Goal: Check status: Check status

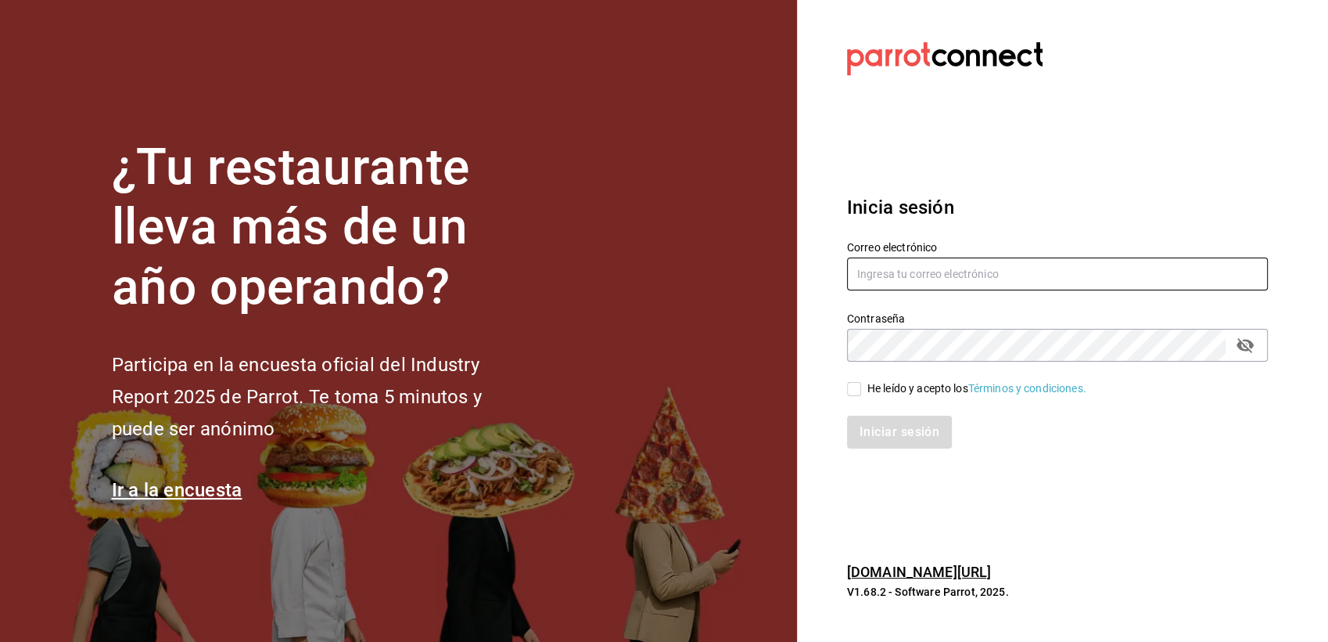
type input "multiuser@pickup.com"
click at [898, 389] on div "He leído y acepto los Términos y condiciones." at bounding box center [977, 388] width 219 height 16
click at [861, 389] on input "He leído y acepto los Términos y condiciones." at bounding box center [854, 389] width 14 height 14
checkbox input "true"
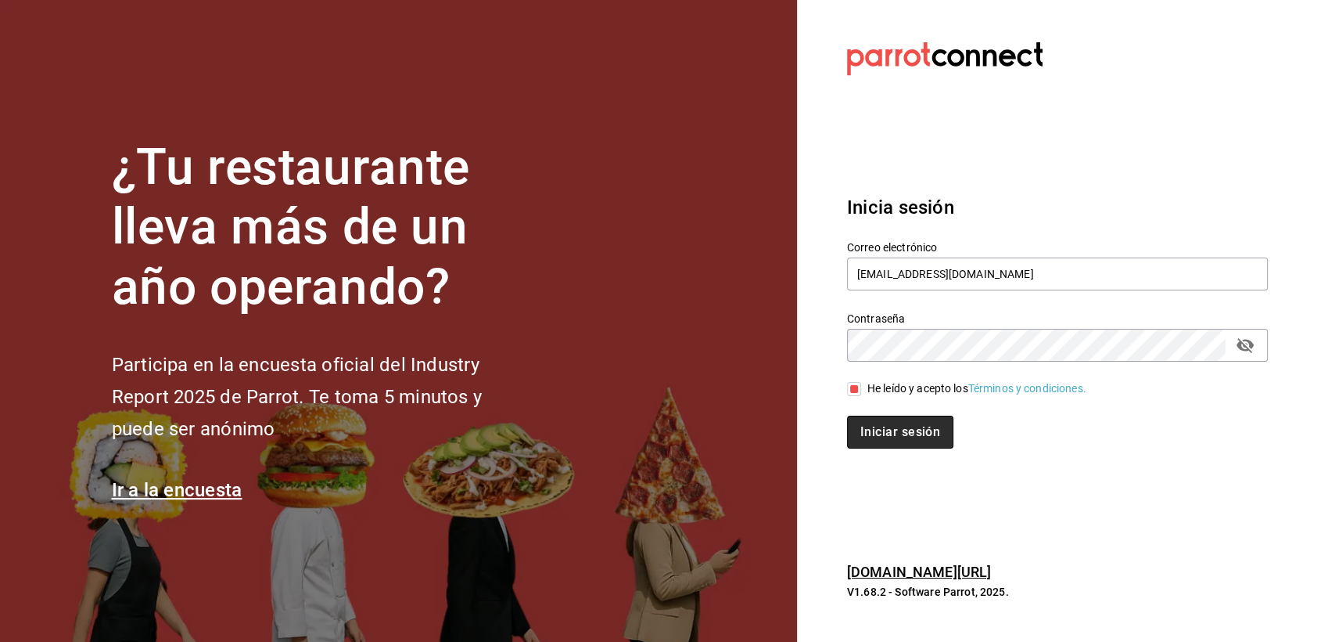
click at [900, 425] on button "Iniciar sesión" at bounding box center [900, 431] width 106 height 33
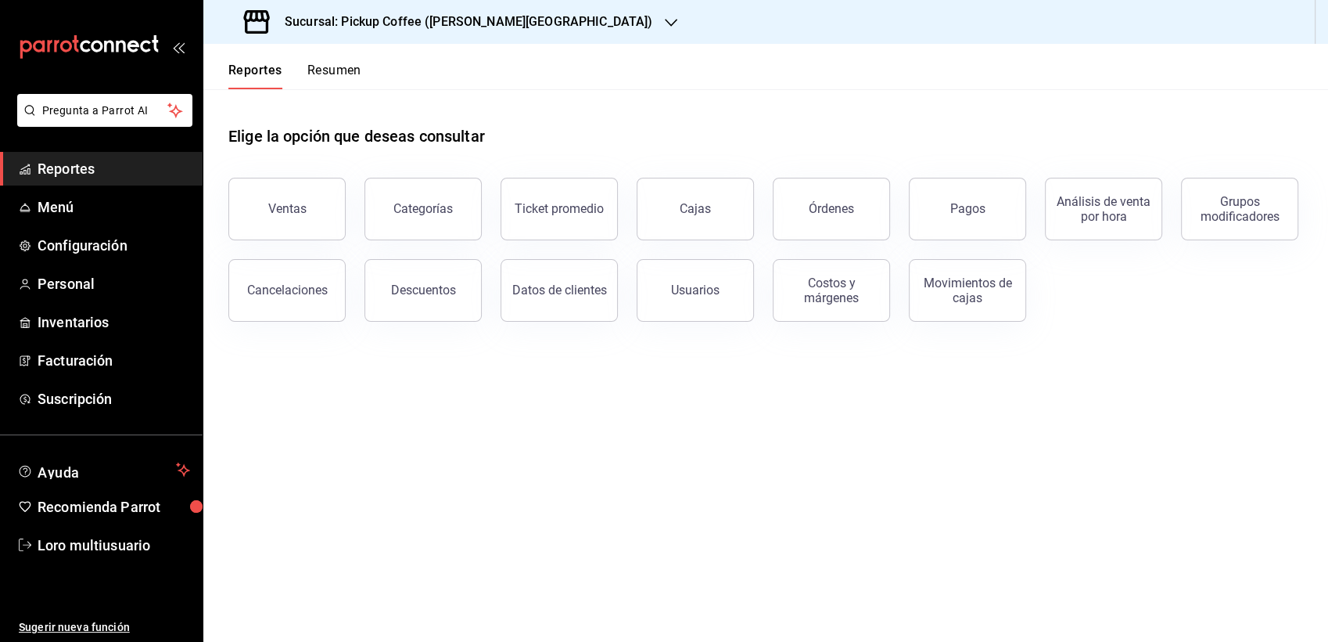
click at [401, 23] on h3 "Sucursal: Pickup Coffee (Quintana Roo)" at bounding box center [462, 22] width 380 height 19
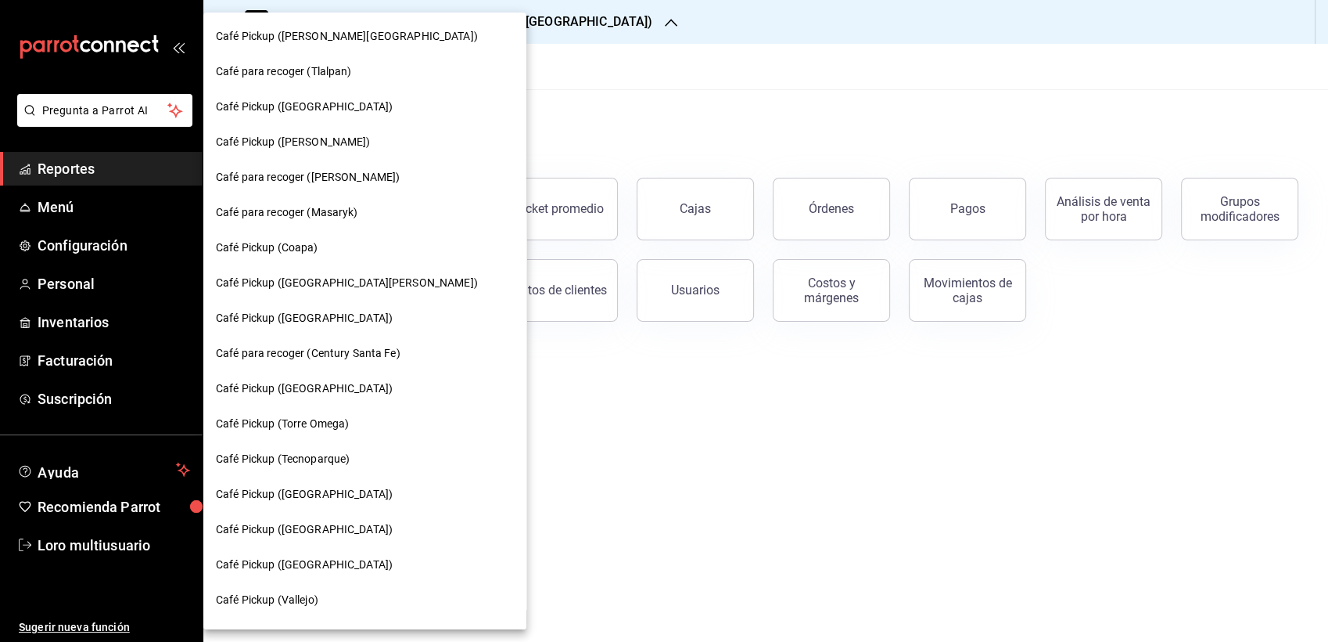
click at [358, 209] on div "Café para recoger (Masaryk)" at bounding box center [365, 212] width 298 height 16
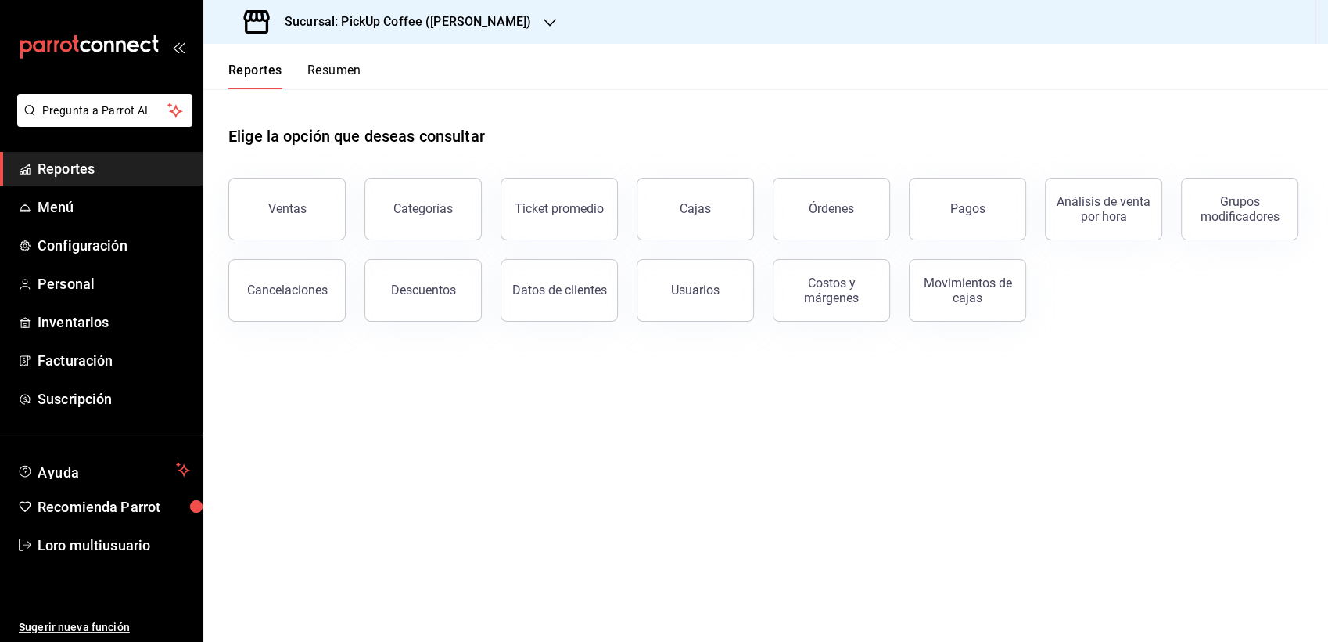
click at [323, 71] on button "Resumen" at bounding box center [334, 76] width 54 height 27
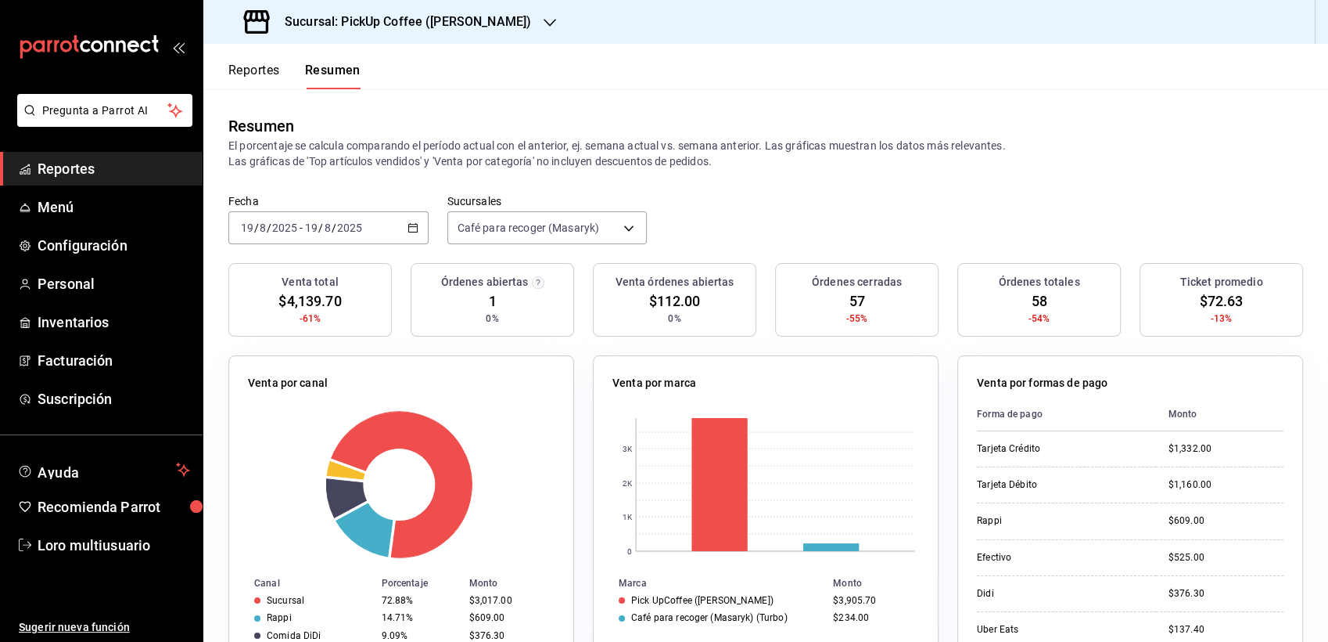
drag, startPoint x: 355, startPoint y: 217, endPoint x: 286, endPoint y: 233, distance: 70.6
click at [286, 233] on input "2025" at bounding box center [284, 227] width 27 height 13
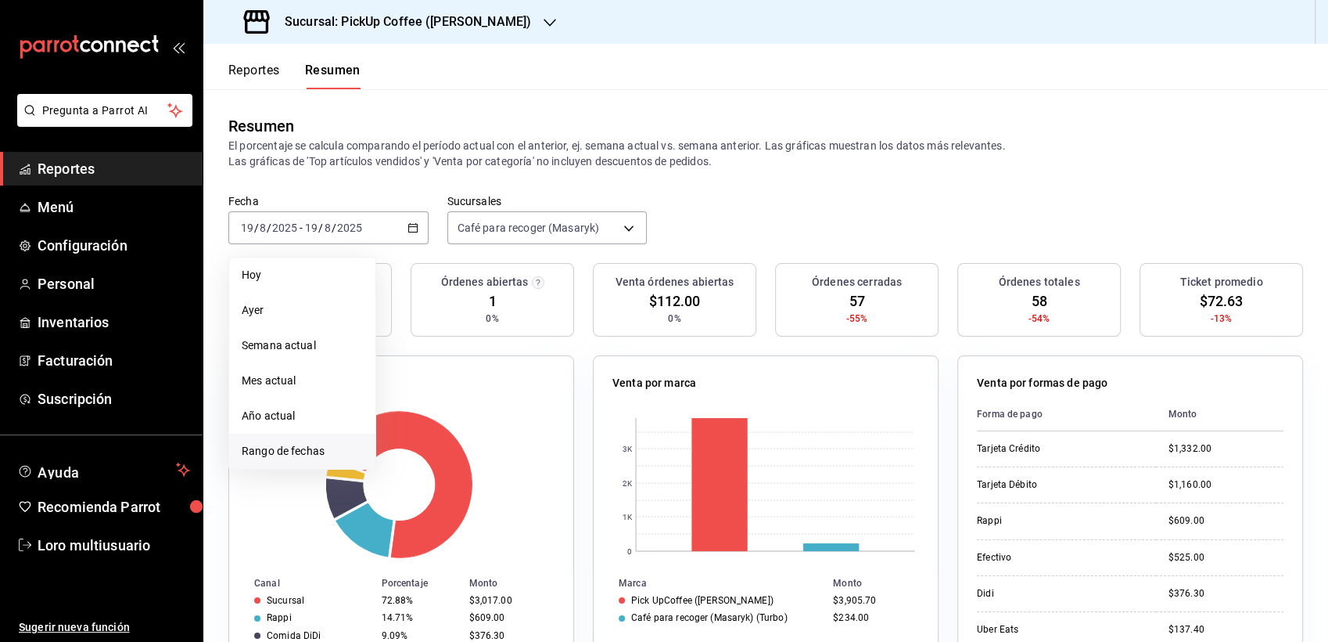
click at [310, 460] on li "Rango de fechas" at bounding box center [302, 450] width 146 height 35
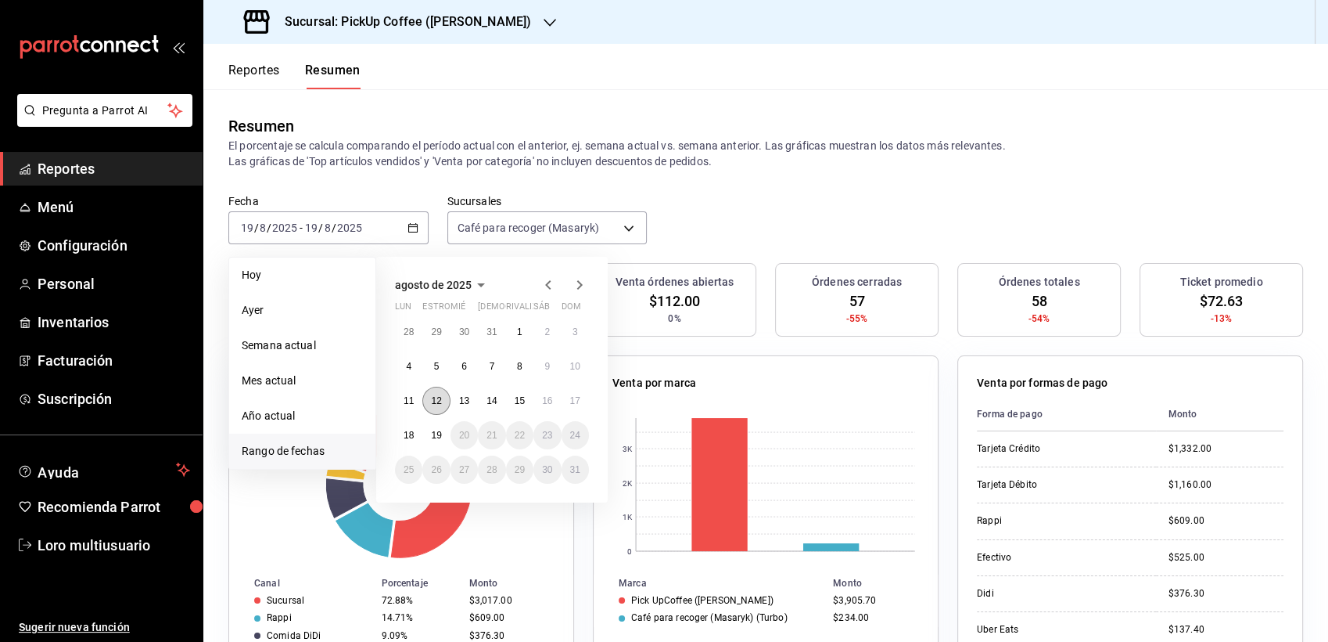
click at [435, 403] on abbr "12" at bounding box center [436, 400] width 10 height 11
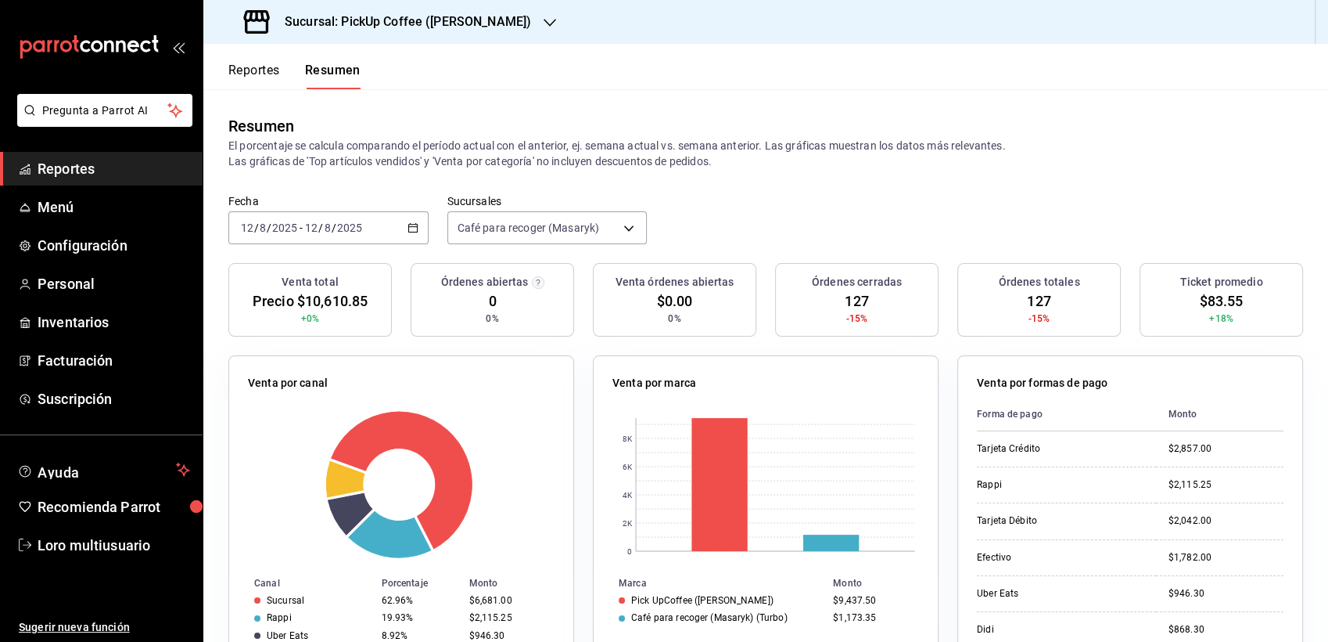
click at [317, 228] on input "12" at bounding box center [311, 227] width 14 height 13
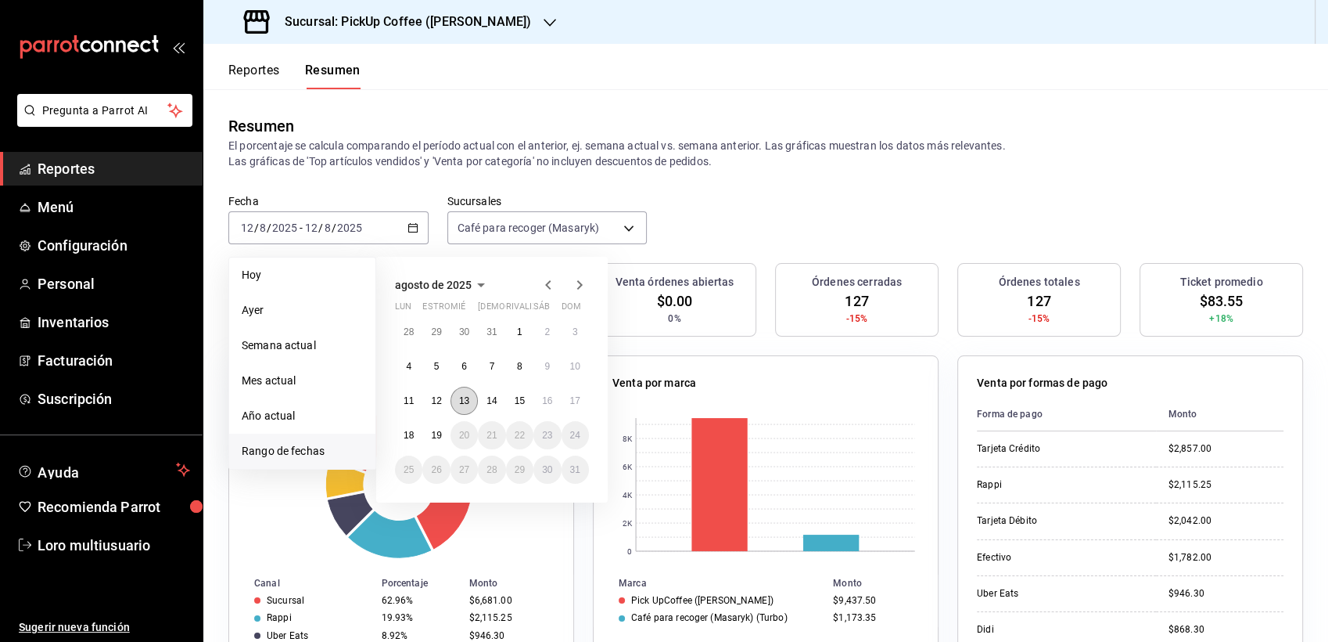
click at [457, 400] on button "13" at bounding box center [464, 400] width 27 height 28
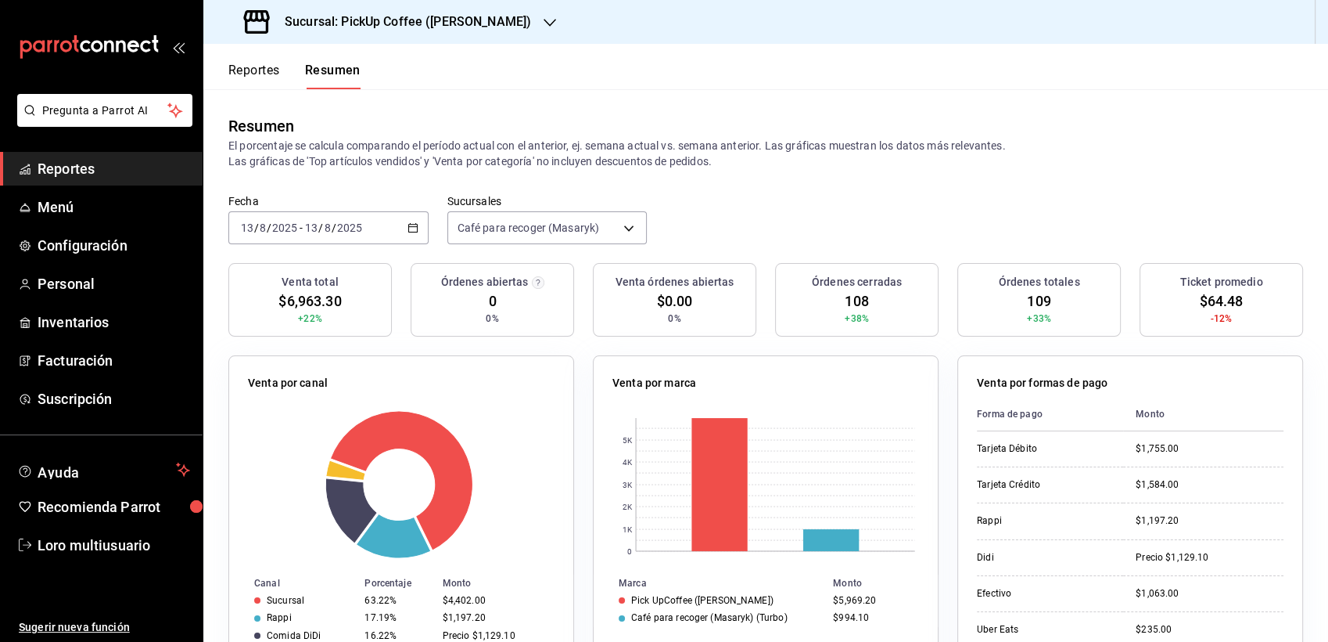
click at [275, 232] on input "2025" at bounding box center [284, 227] width 27 height 13
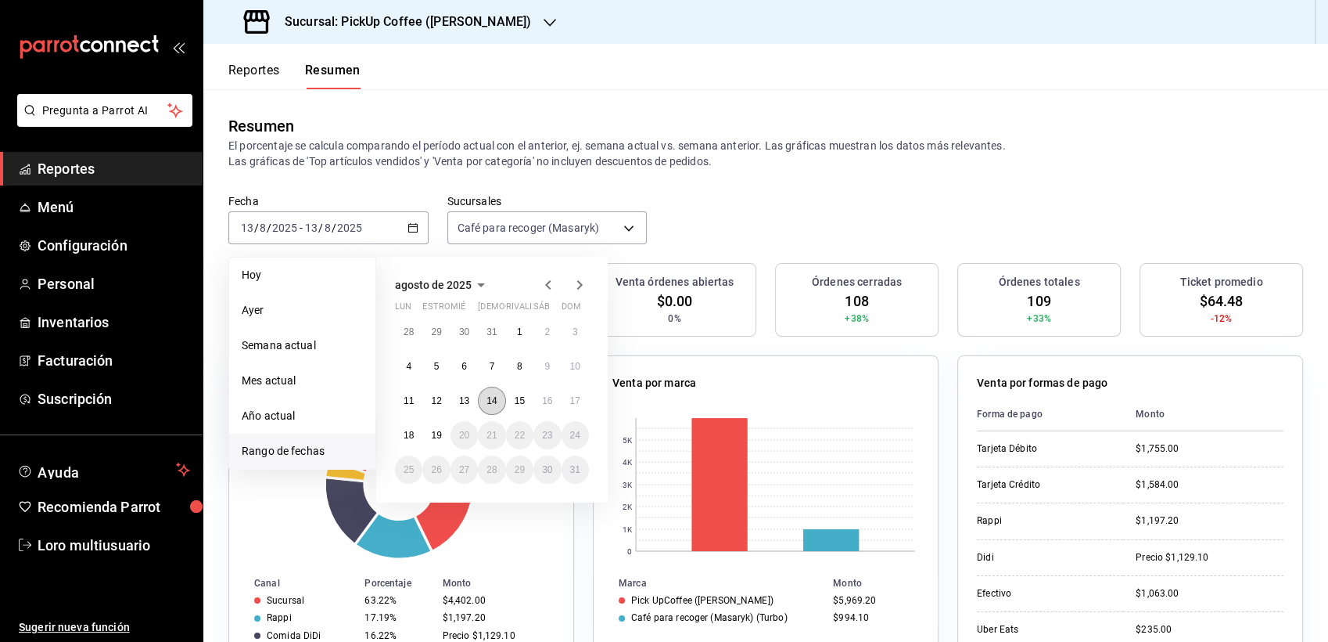
click at [494, 391] on button "14" at bounding box center [491, 400] width 27 height 28
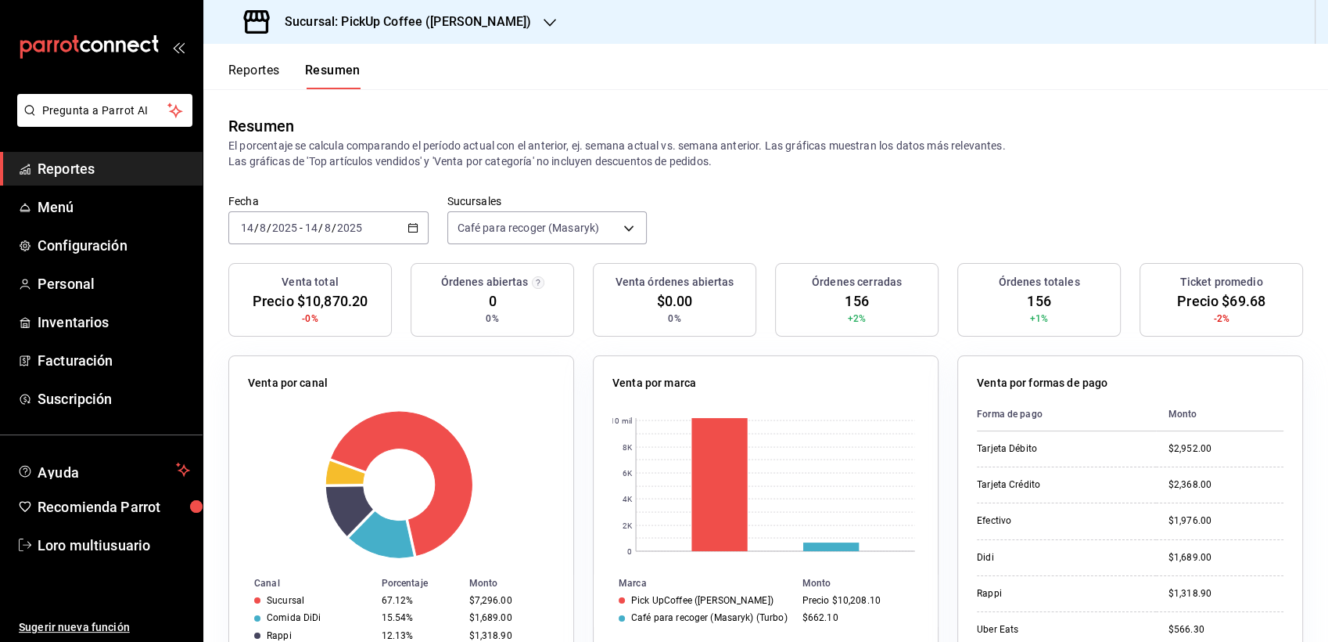
click at [295, 225] on input "2025" at bounding box center [284, 227] width 27 height 13
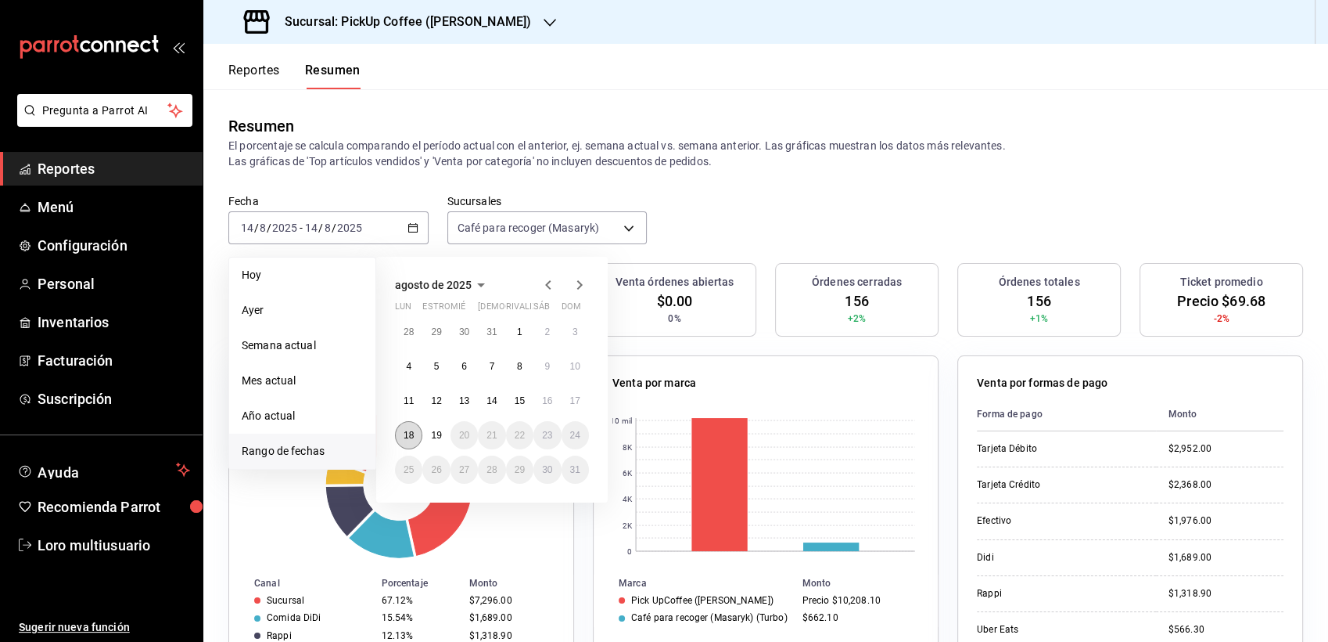
click at [414, 425] on button "18" at bounding box center [408, 435] width 27 height 28
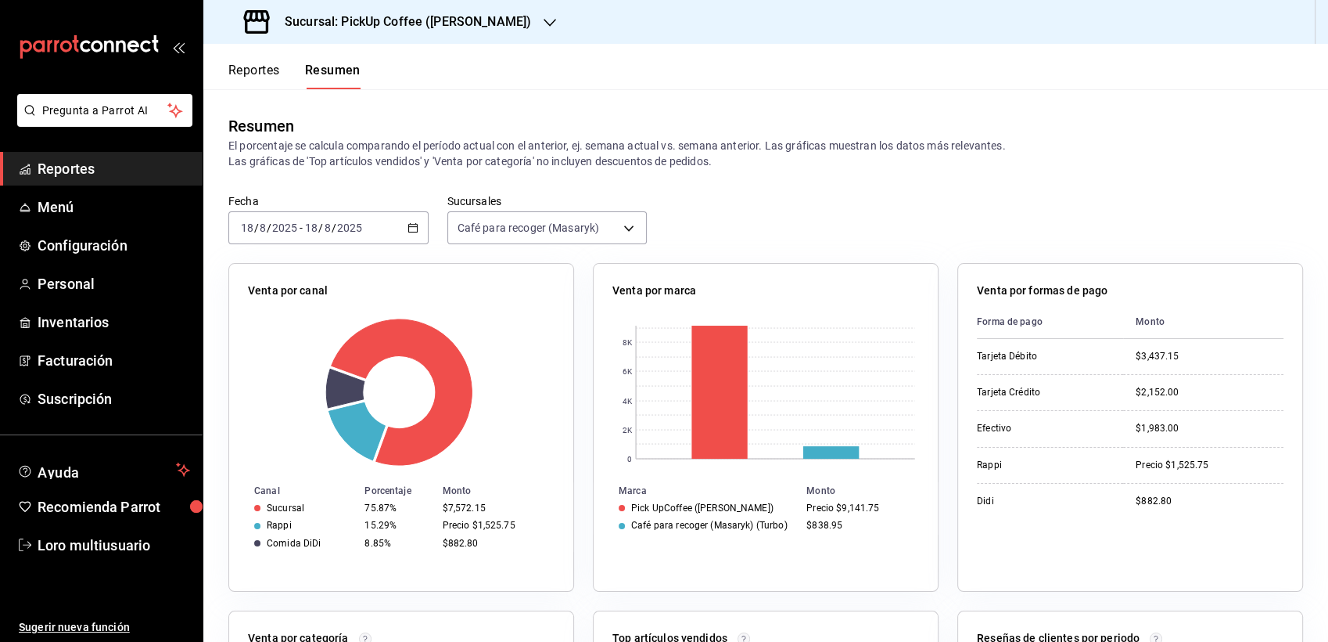
click at [350, 220] on div "2025-08-18 18 / 8 / 2025 - 2025-08-18 18 / 8 / 2025" at bounding box center [328, 227] width 200 height 33
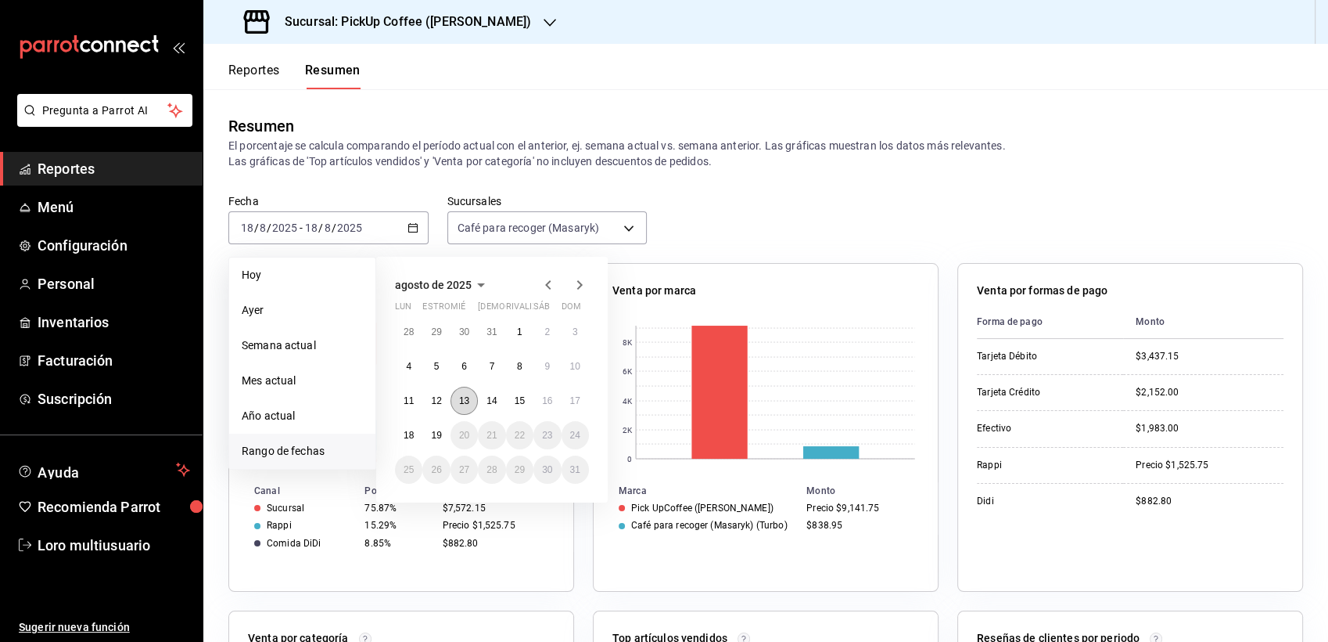
click at [469, 401] on abbr "13" at bounding box center [464, 400] width 10 height 11
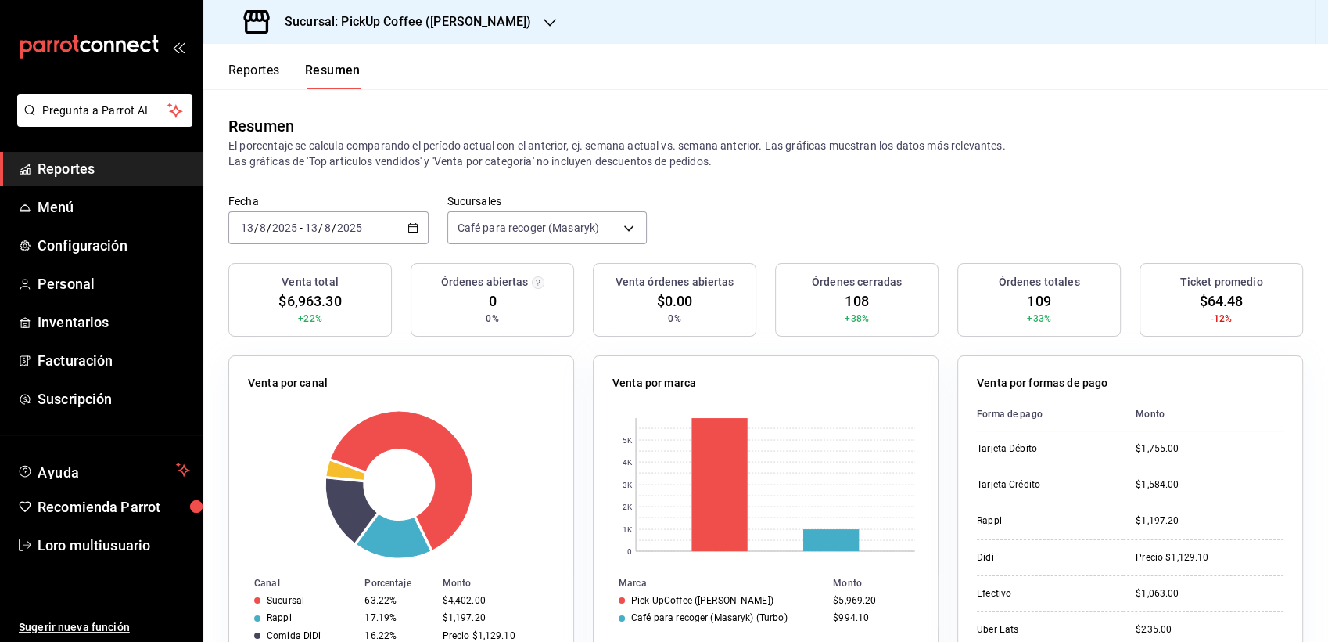
click at [452, 17] on h3 "Sucursal: PickUp Coffee (Masaryk)" at bounding box center [401, 22] width 259 height 19
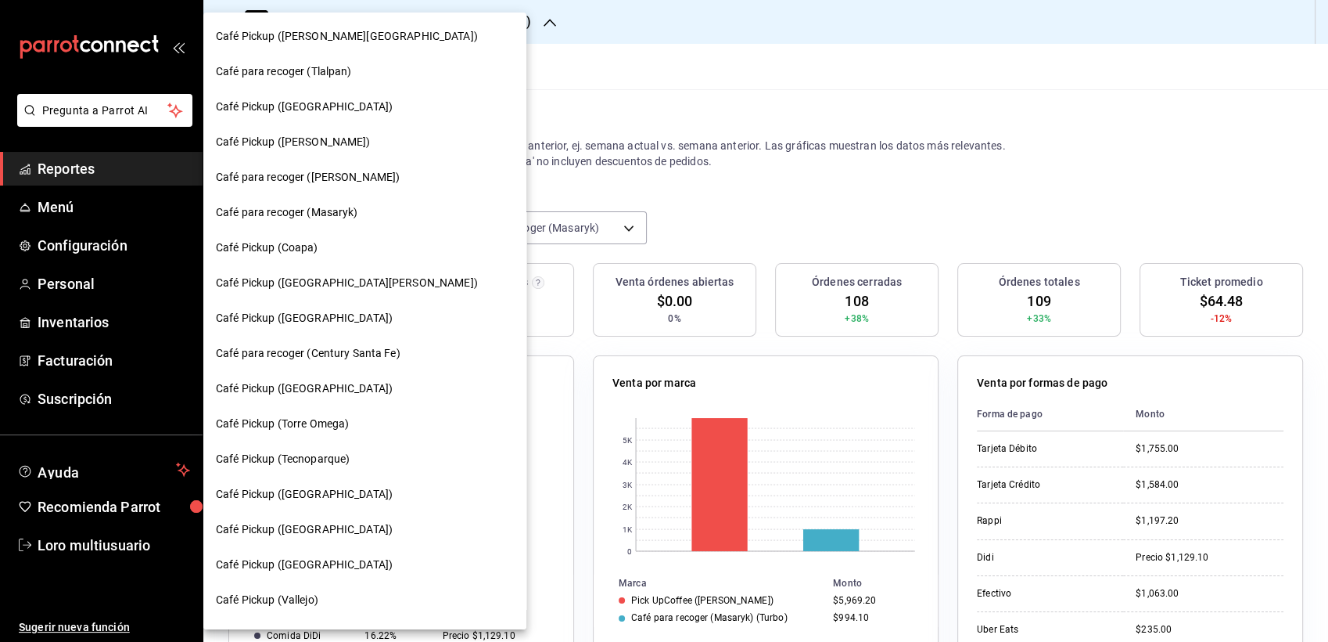
click at [347, 255] on div "Café Pickup (Coapa)" at bounding box center [365, 247] width 298 height 16
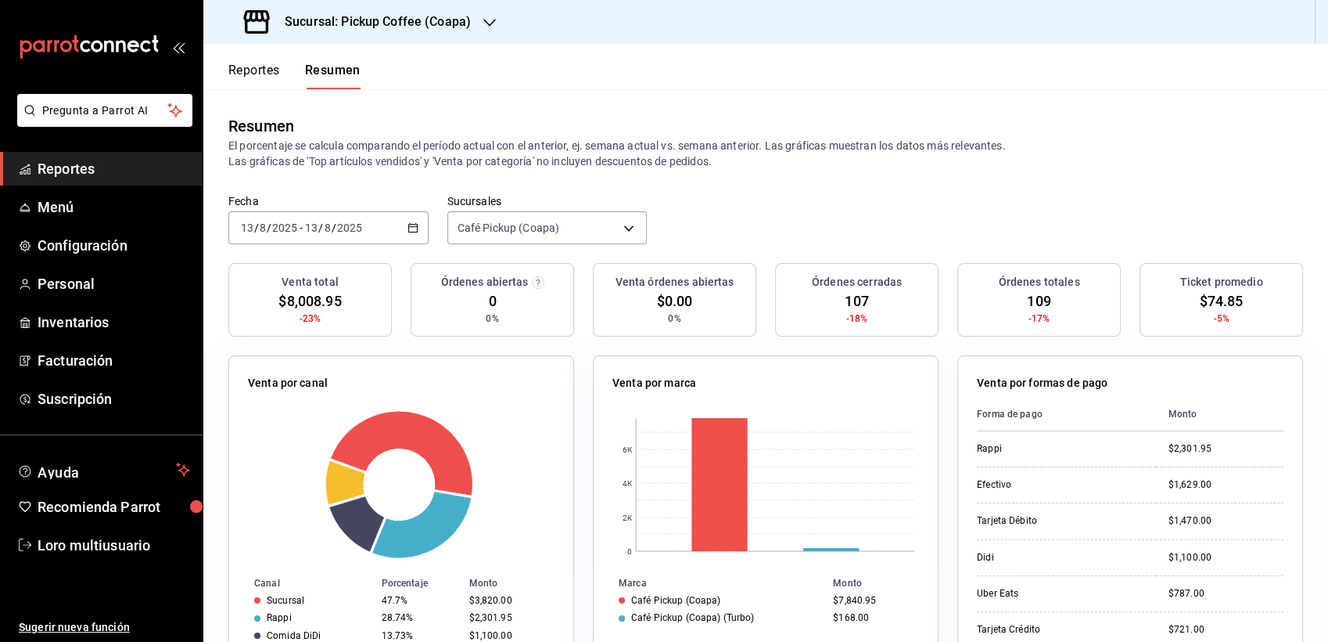
click at [333, 235] on div "2025-08-13 13 / 8 / 2025 - 2025-08-13 13 / 8 / 2025" at bounding box center [328, 227] width 200 height 33
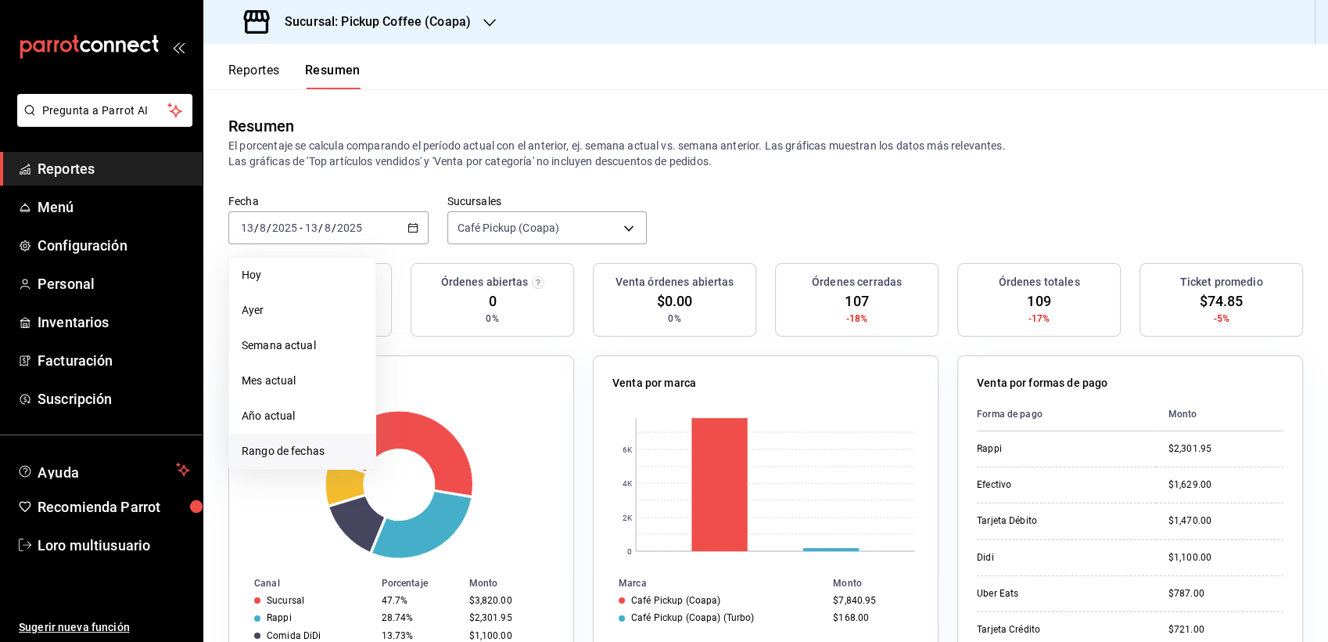
click at [301, 454] on span "Rango de fechas" at bounding box center [302, 451] width 121 height 16
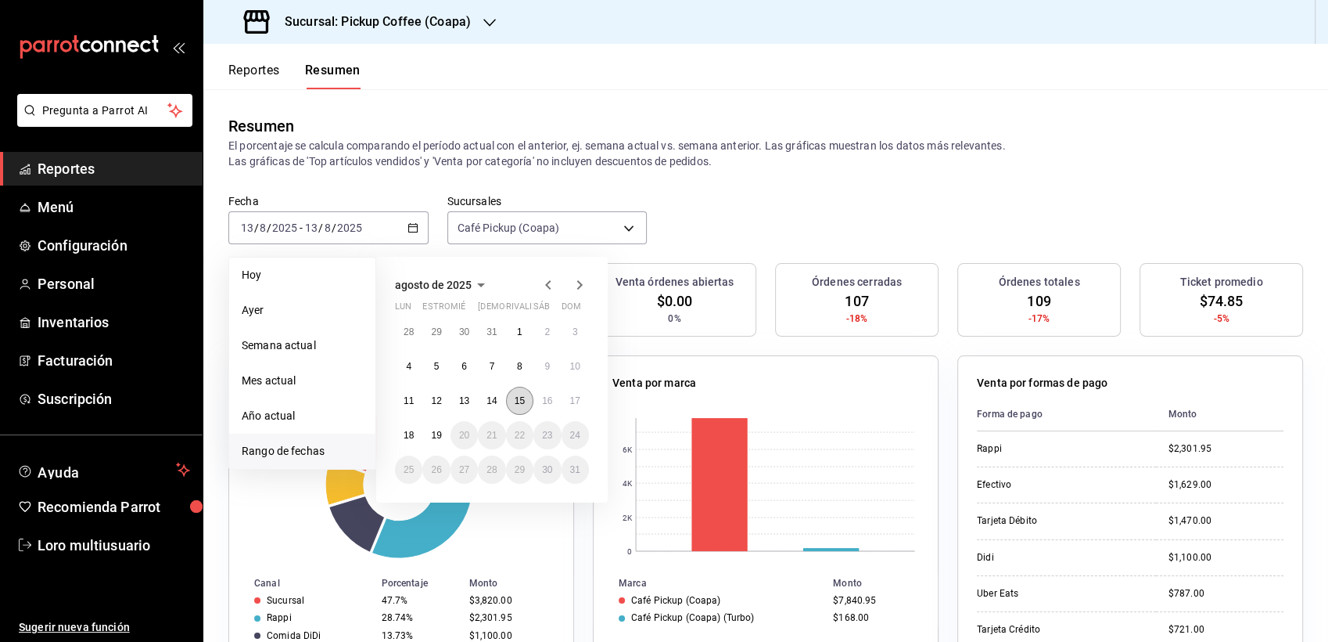
click at [523, 404] on abbr "15" at bounding box center [520, 400] width 10 height 11
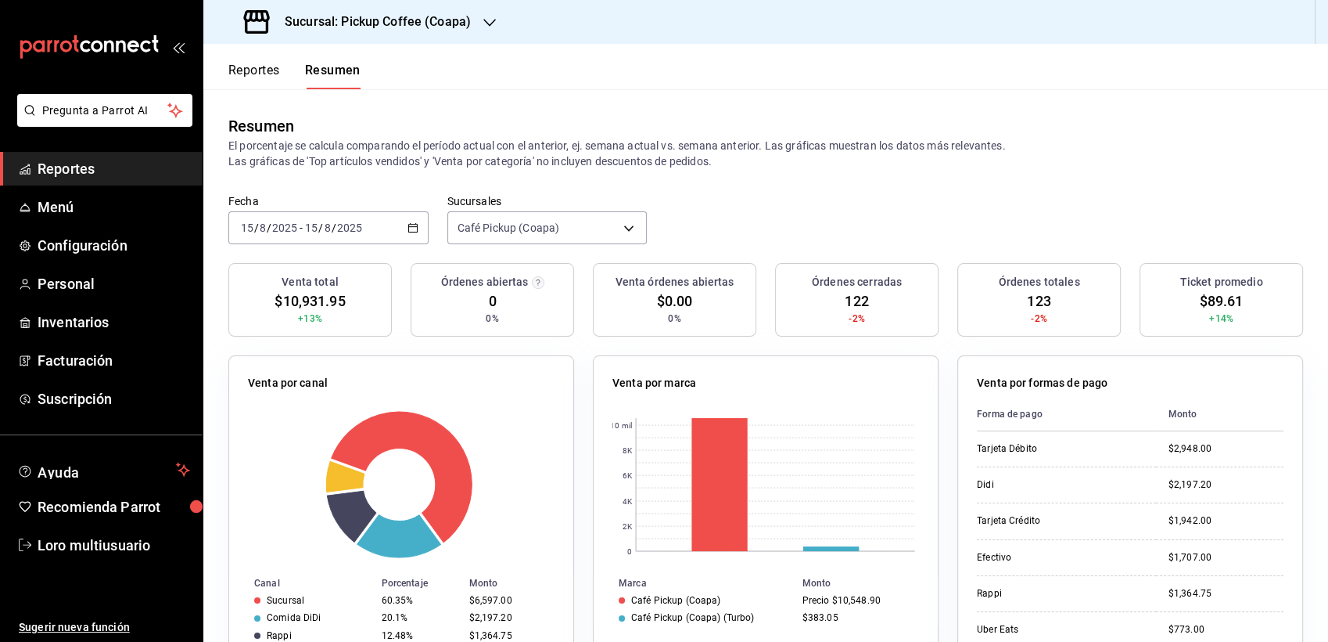
click at [328, 235] on div "2025-08-15 15 / 8 / 2025 - 2025-08-15 15 / 8 / 2025" at bounding box center [328, 227] width 200 height 33
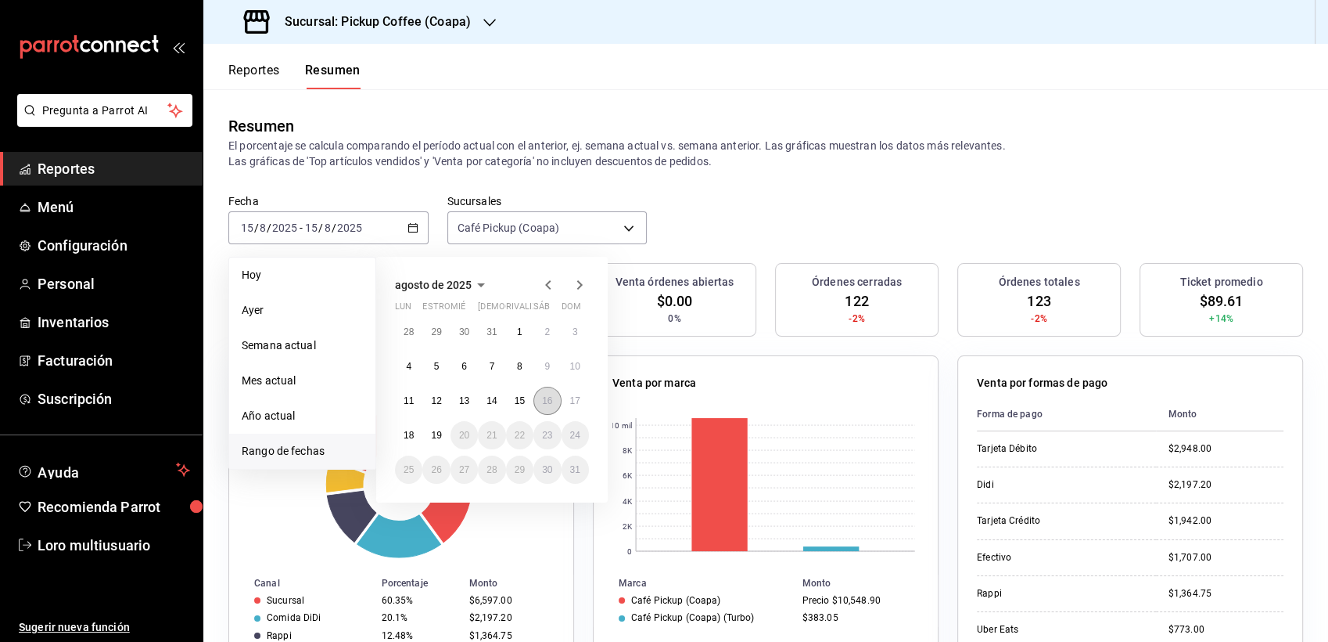
click at [547, 399] on abbr "16" at bounding box center [547, 400] width 10 height 11
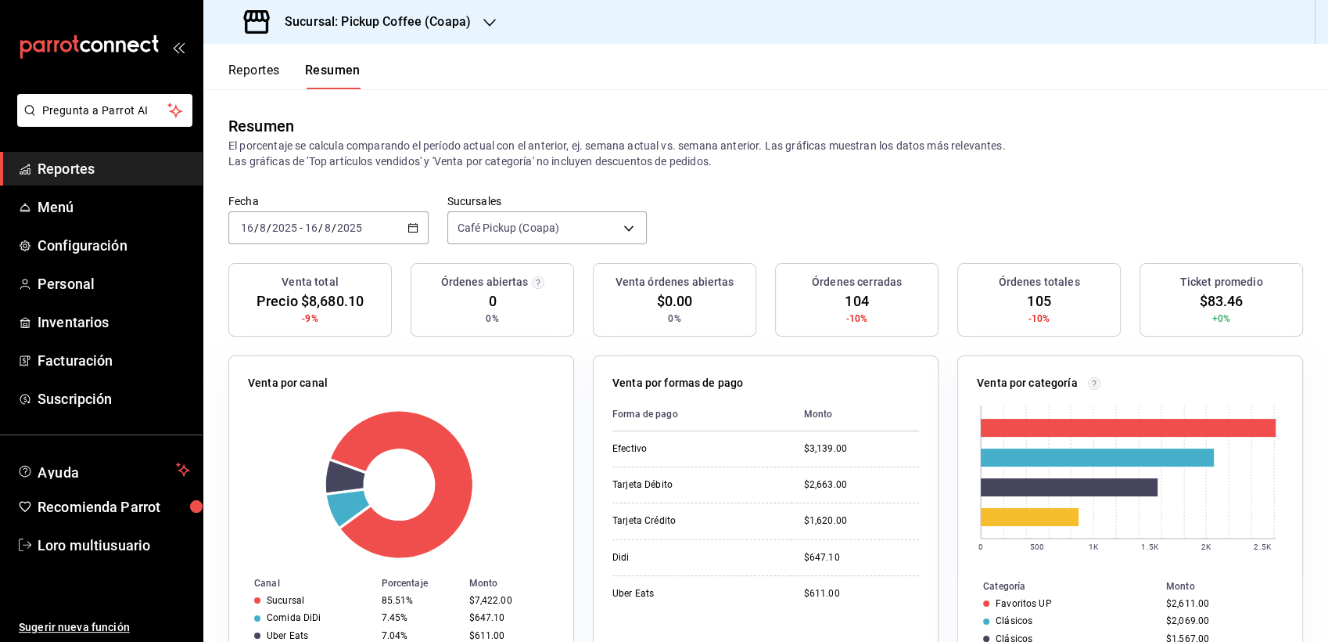
click at [329, 229] on input "8" at bounding box center [328, 227] width 8 height 13
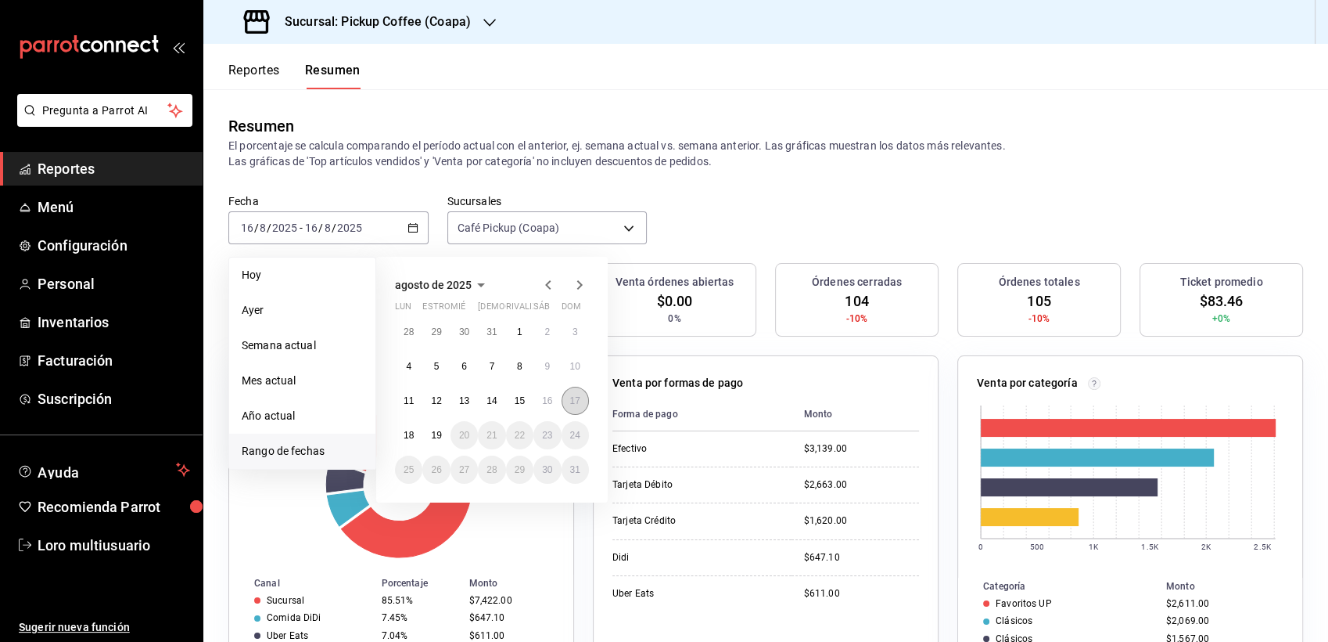
click at [574, 401] on abbr "17" at bounding box center [575, 400] width 10 height 11
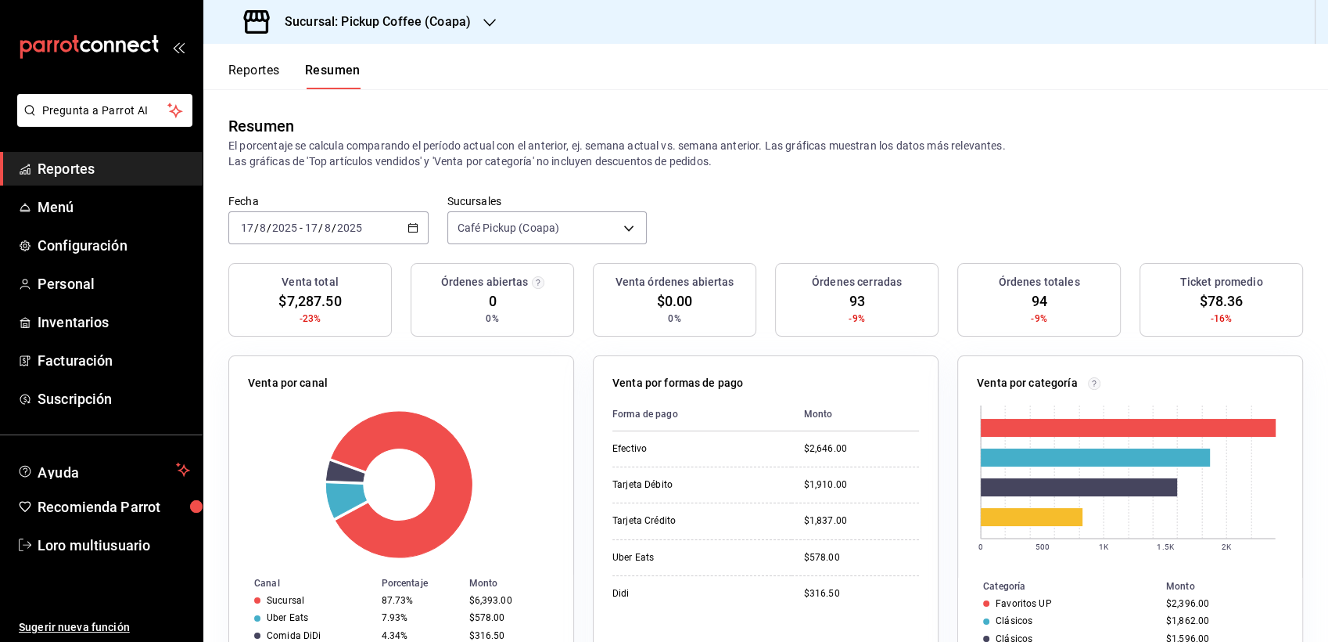
click at [366, 216] on div "[DATE] [DATE] - [DATE] [DATE]" at bounding box center [328, 227] width 200 height 33
click at [267, 223] on span "/" at bounding box center [269, 227] width 5 height 13
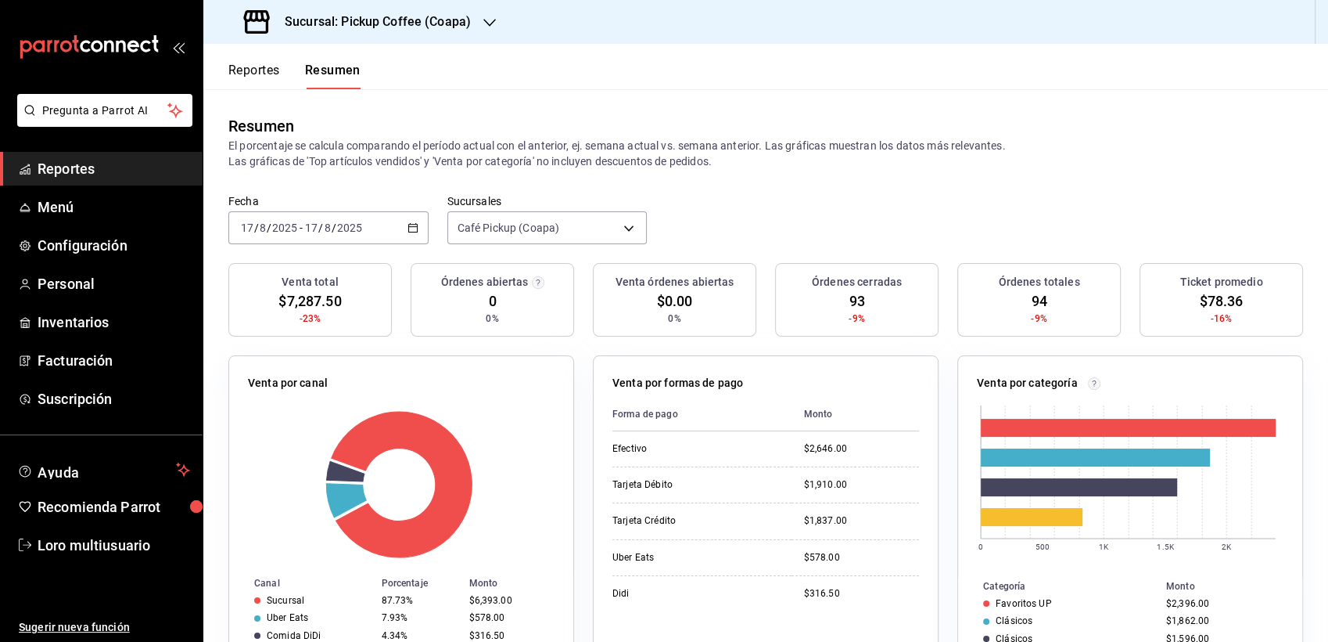
click at [267, 223] on span "/" at bounding box center [269, 227] width 5 height 13
click at [367, 237] on div "[DATE] [DATE] - [DATE] [DATE]" at bounding box center [328, 227] width 200 height 33
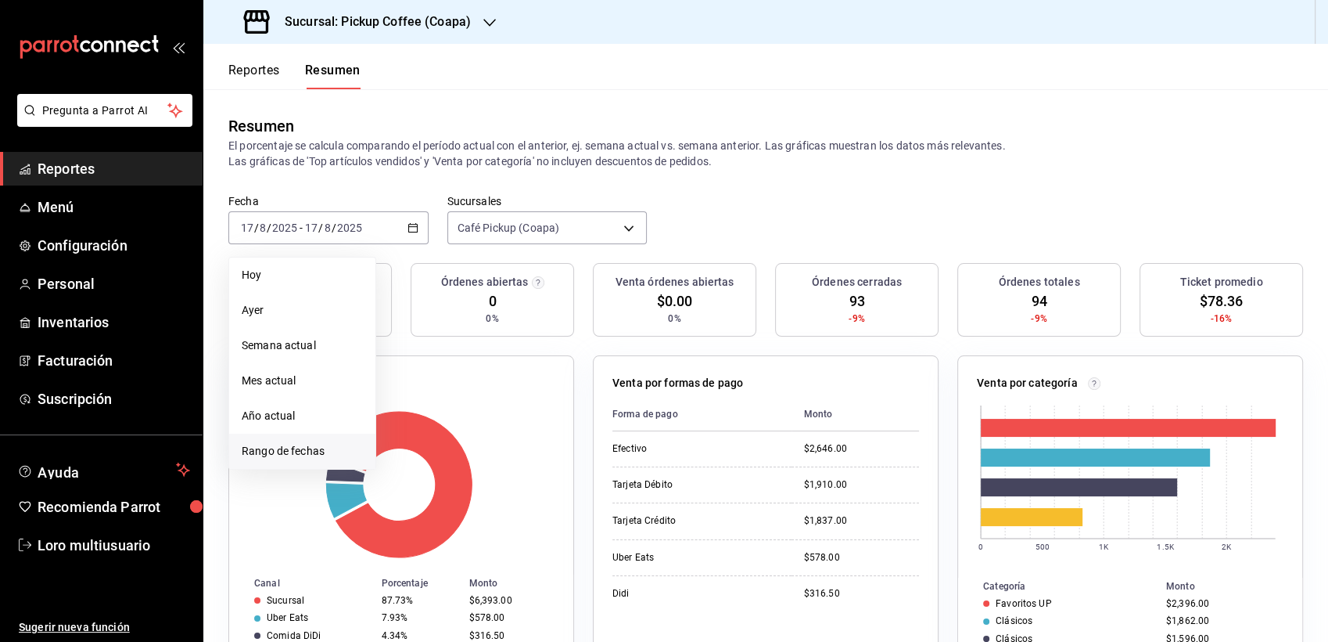
click at [311, 461] on li "Rango de fechas" at bounding box center [302, 450] width 146 height 35
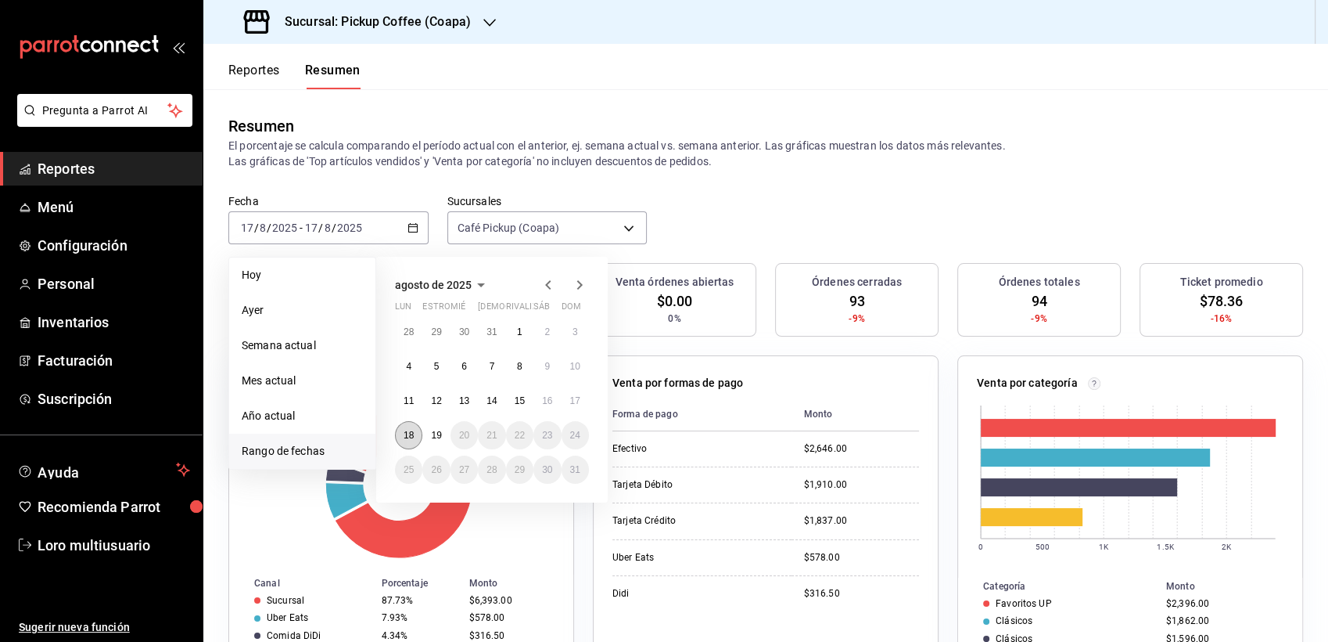
click at [412, 430] on abbr "18" at bounding box center [409, 435] width 10 height 11
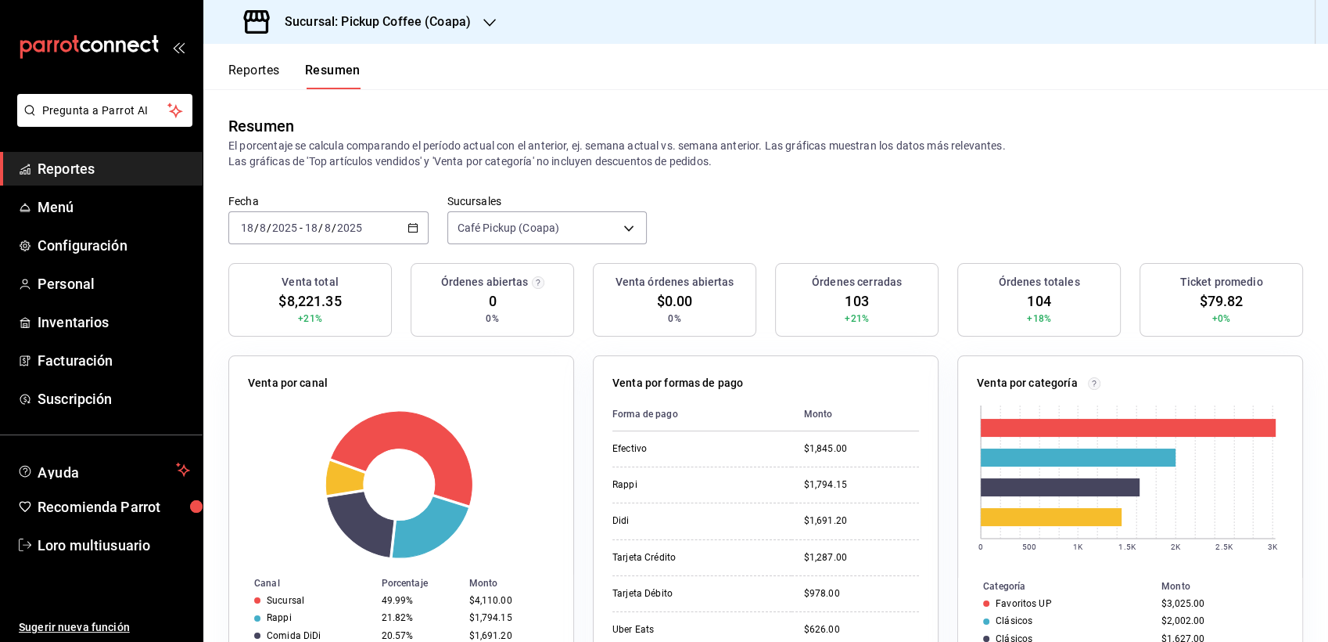
click at [350, 32] on div "Sucursal: Pickup Coffee (Coapa)" at bounding box center [359, 22] width 286 height 44
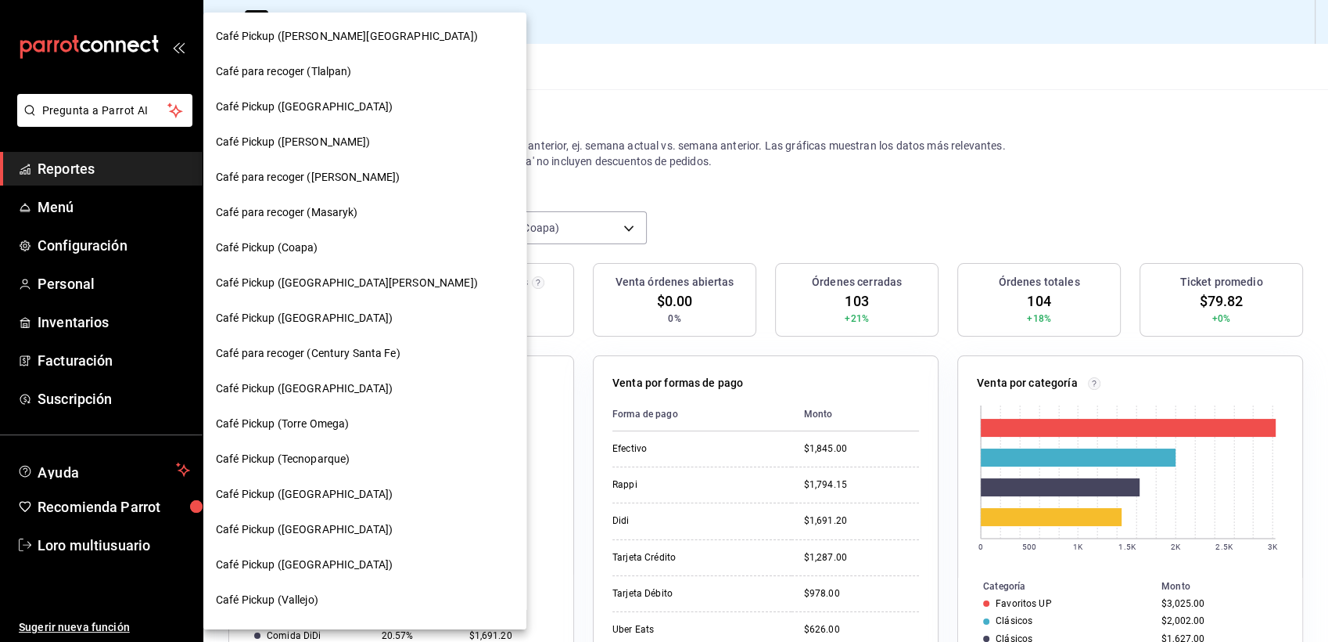
click at [332, 397] on div "Café Pickup ([GEOGRAPHIC_DATA])" at bounding box center [364, 388] width 323 height 35
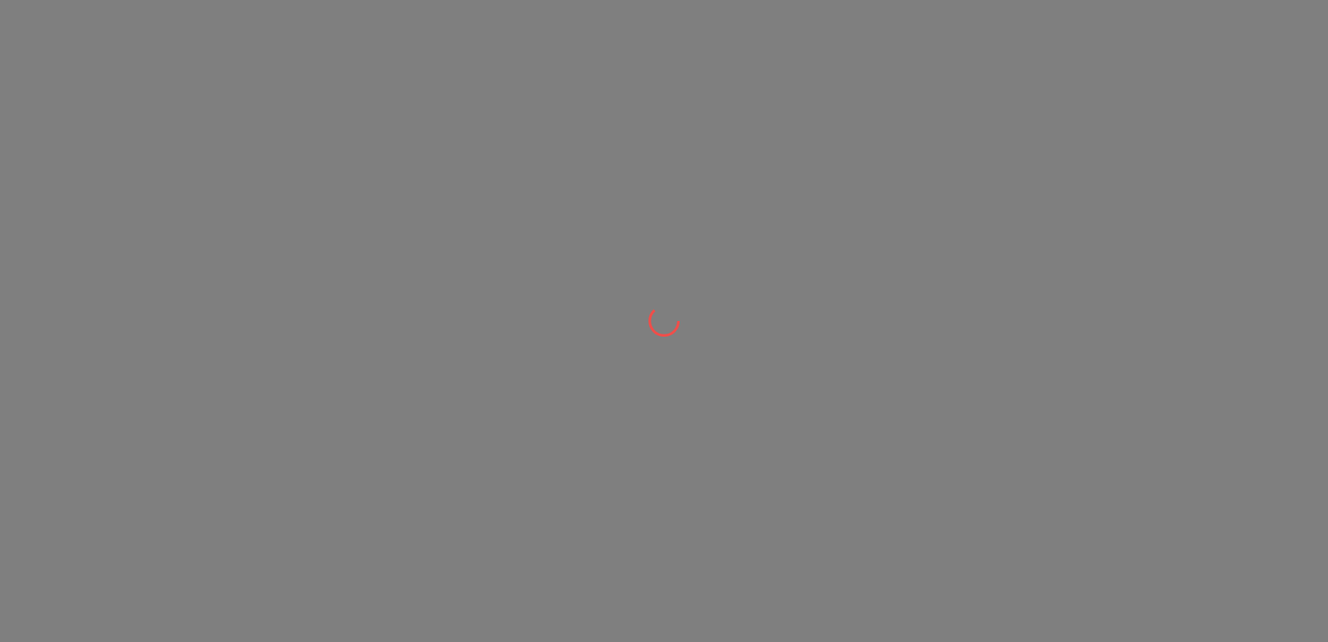
click at [332, 397] on div at bounding box center [664, 321] width 1328 height 642
